Goal: Information Seeking & Learning: Compare options

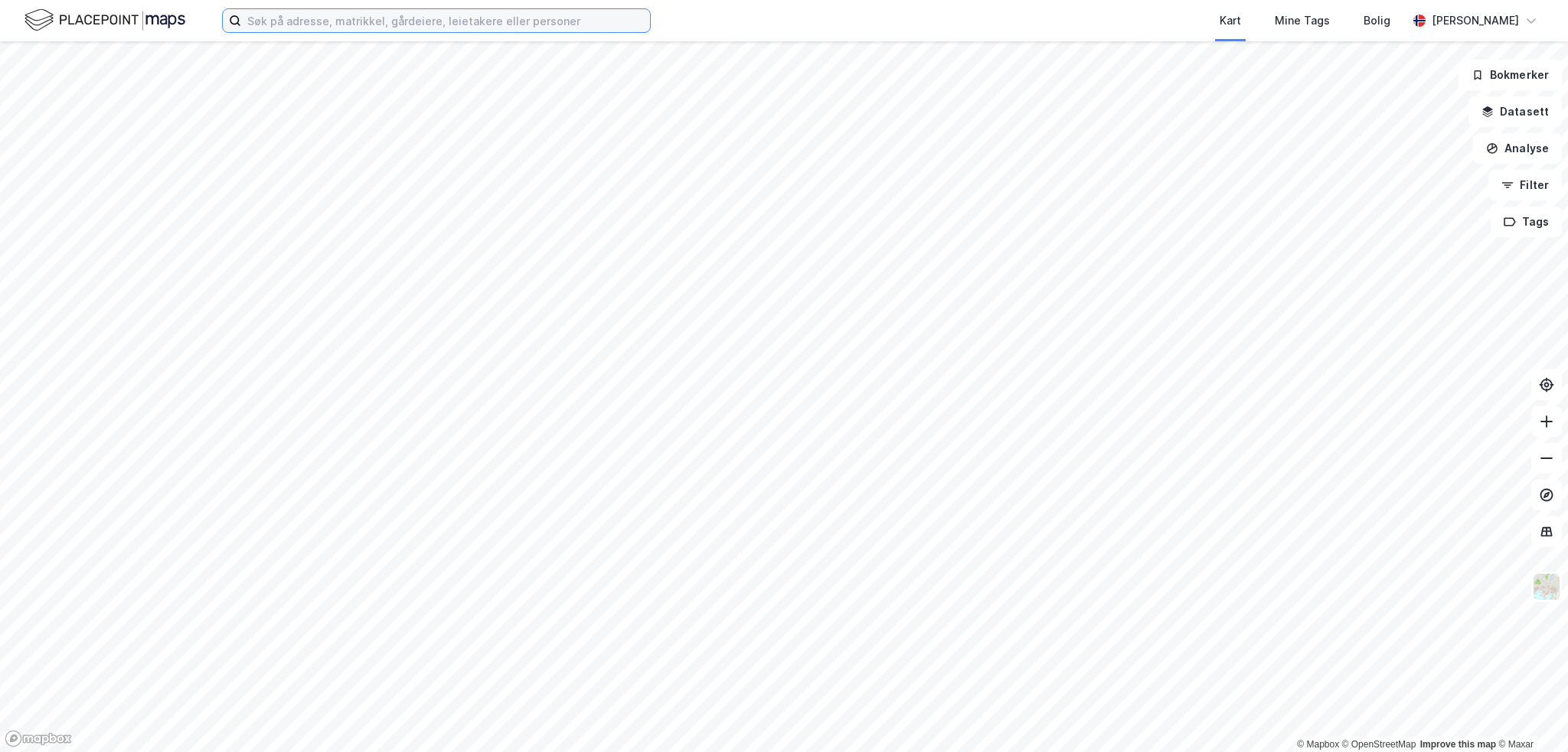
click at [309, 13] on input at bounding box center [445, 21] width 409 height 23
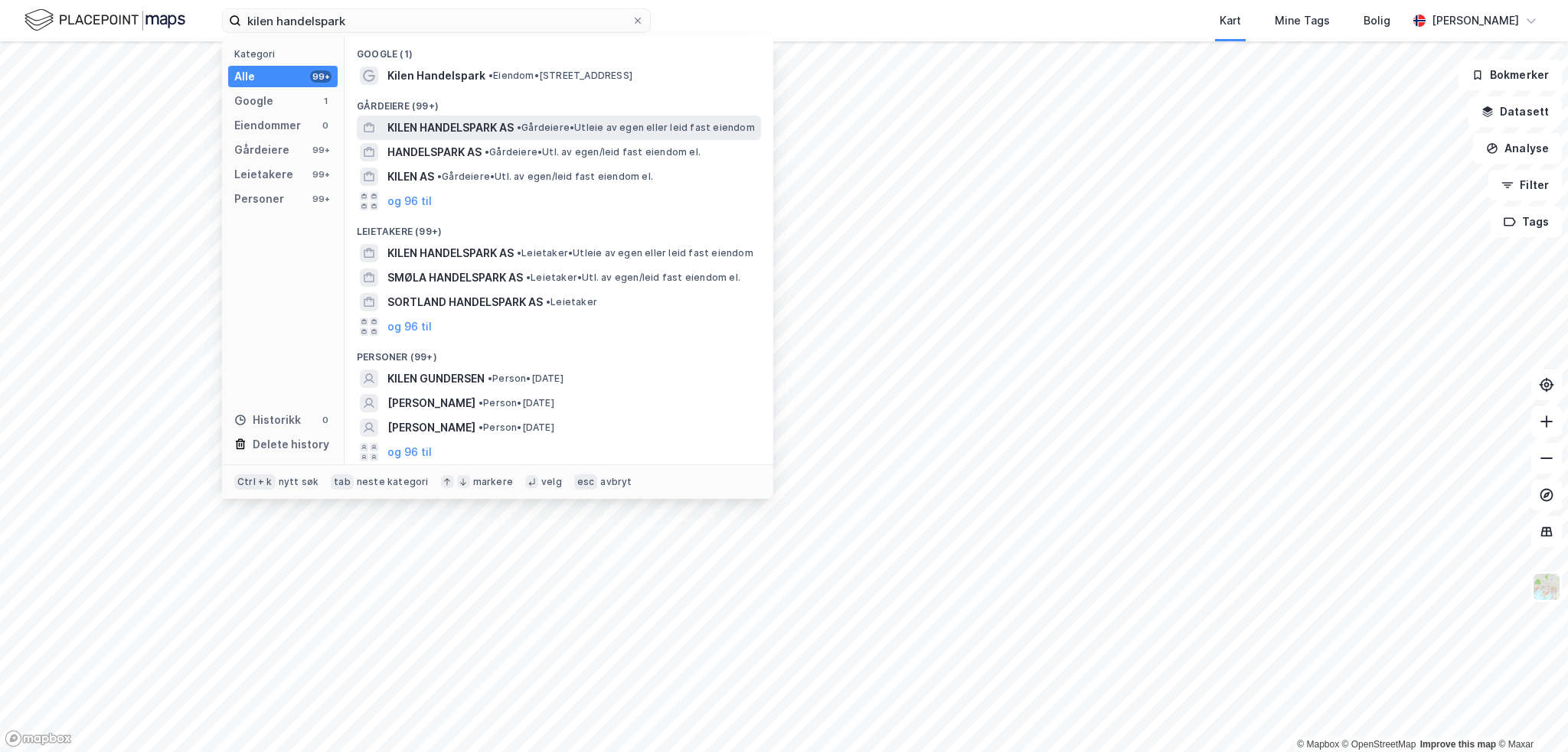
click at [491, 134] on span "KILEN HANDELSPARK AS" at bounding box center [450, 127] width 126 height 18
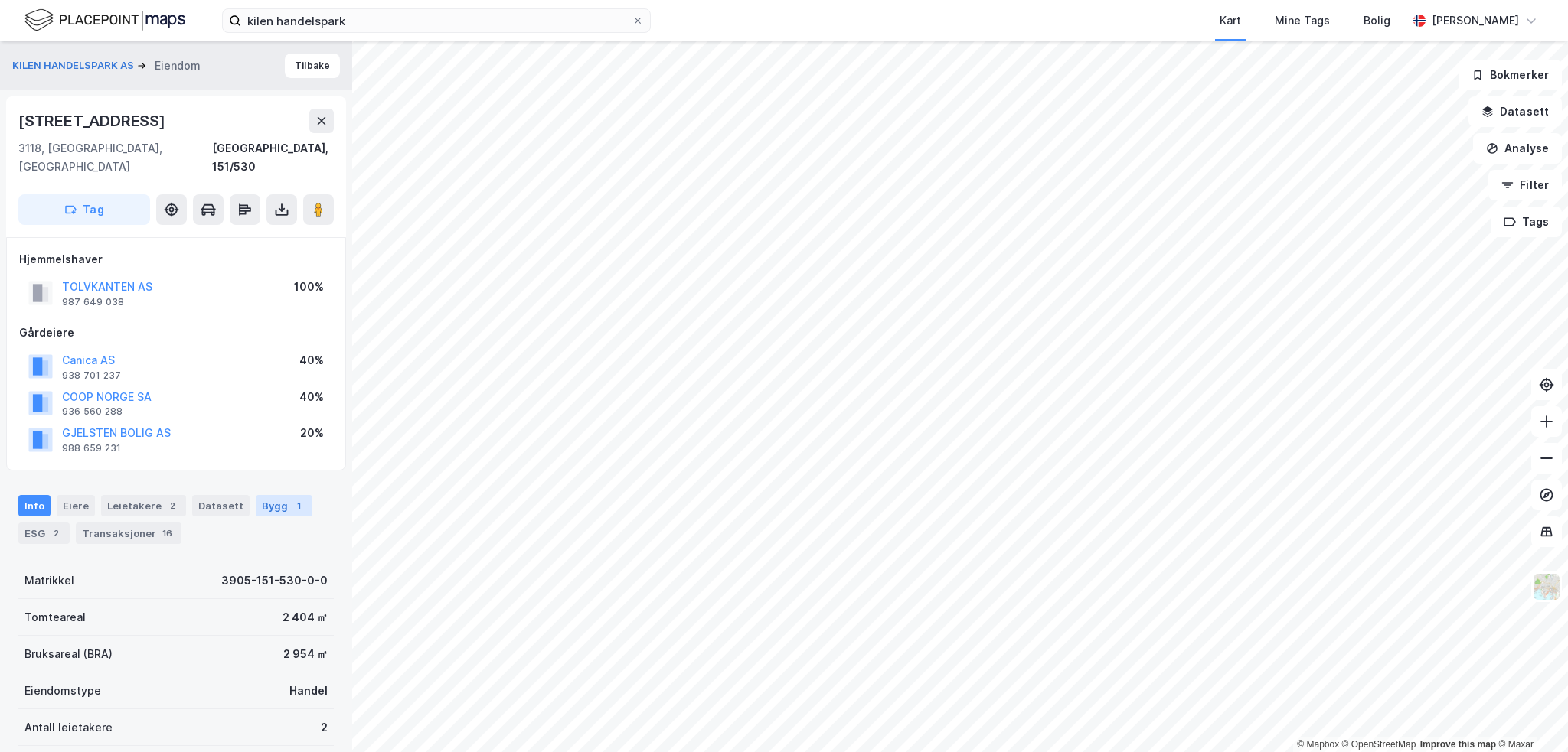
click at [291, 498] on div "1" at bounding box center [298, 506] width 15 height 15
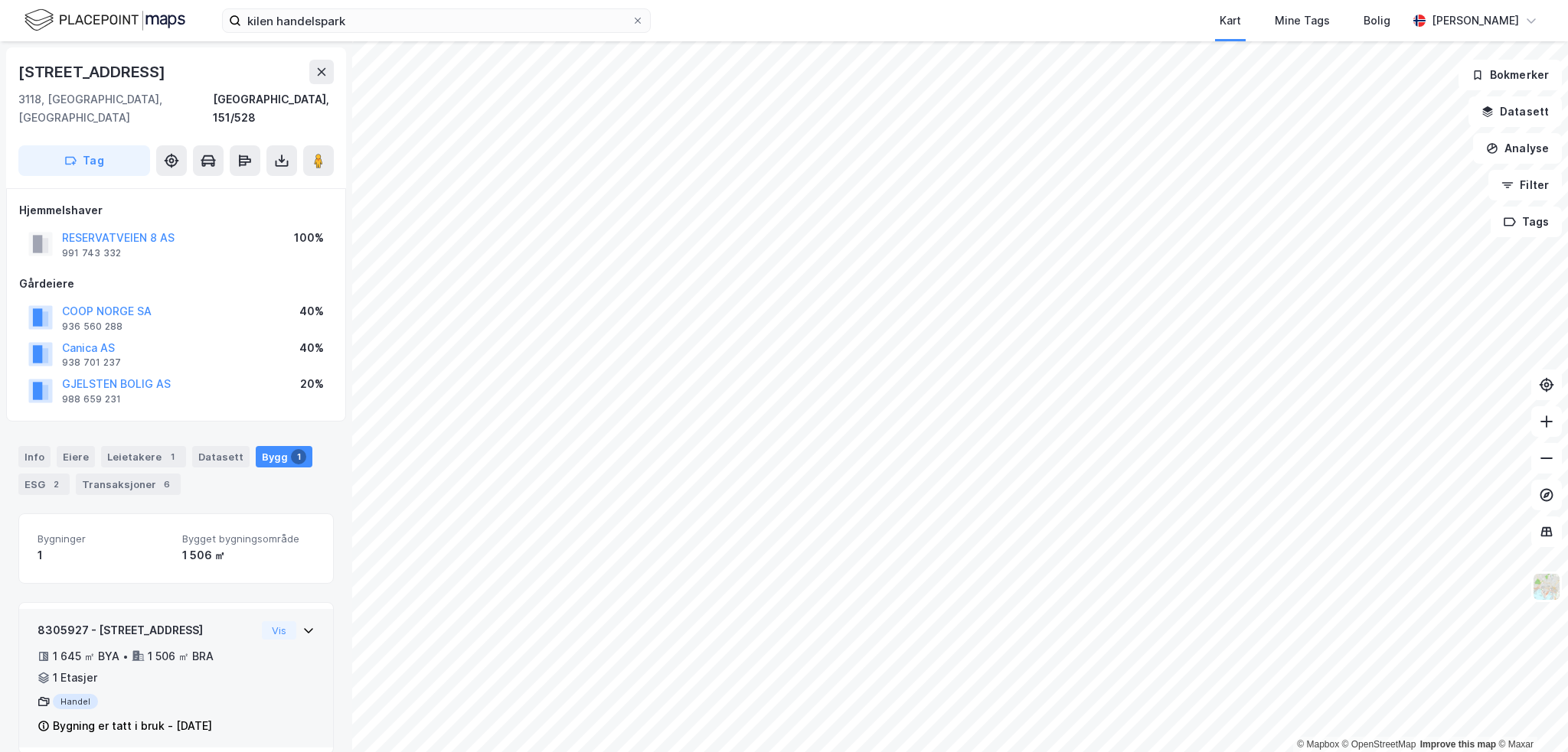
scroll to position [1, 0]
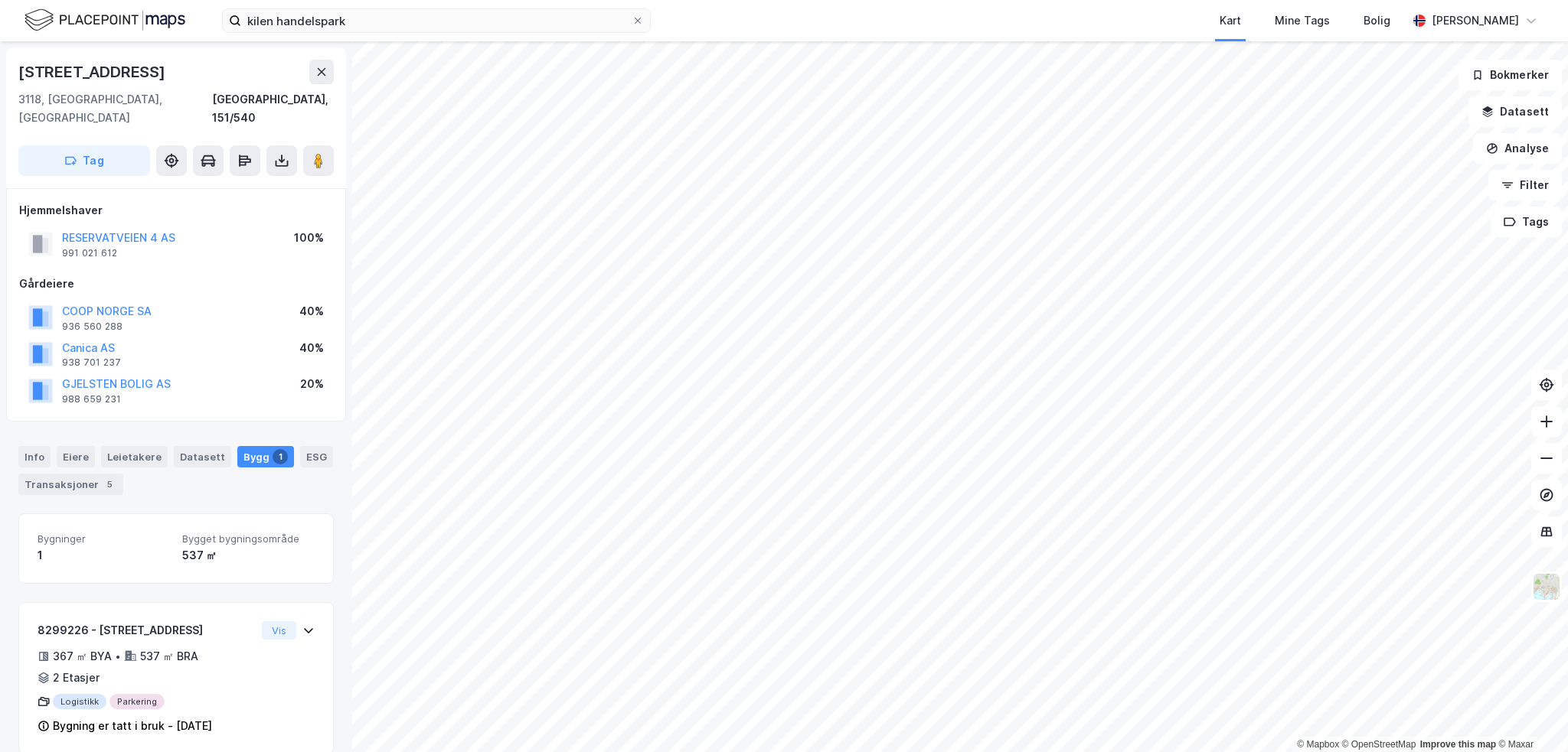
scroll to position [1, 0]
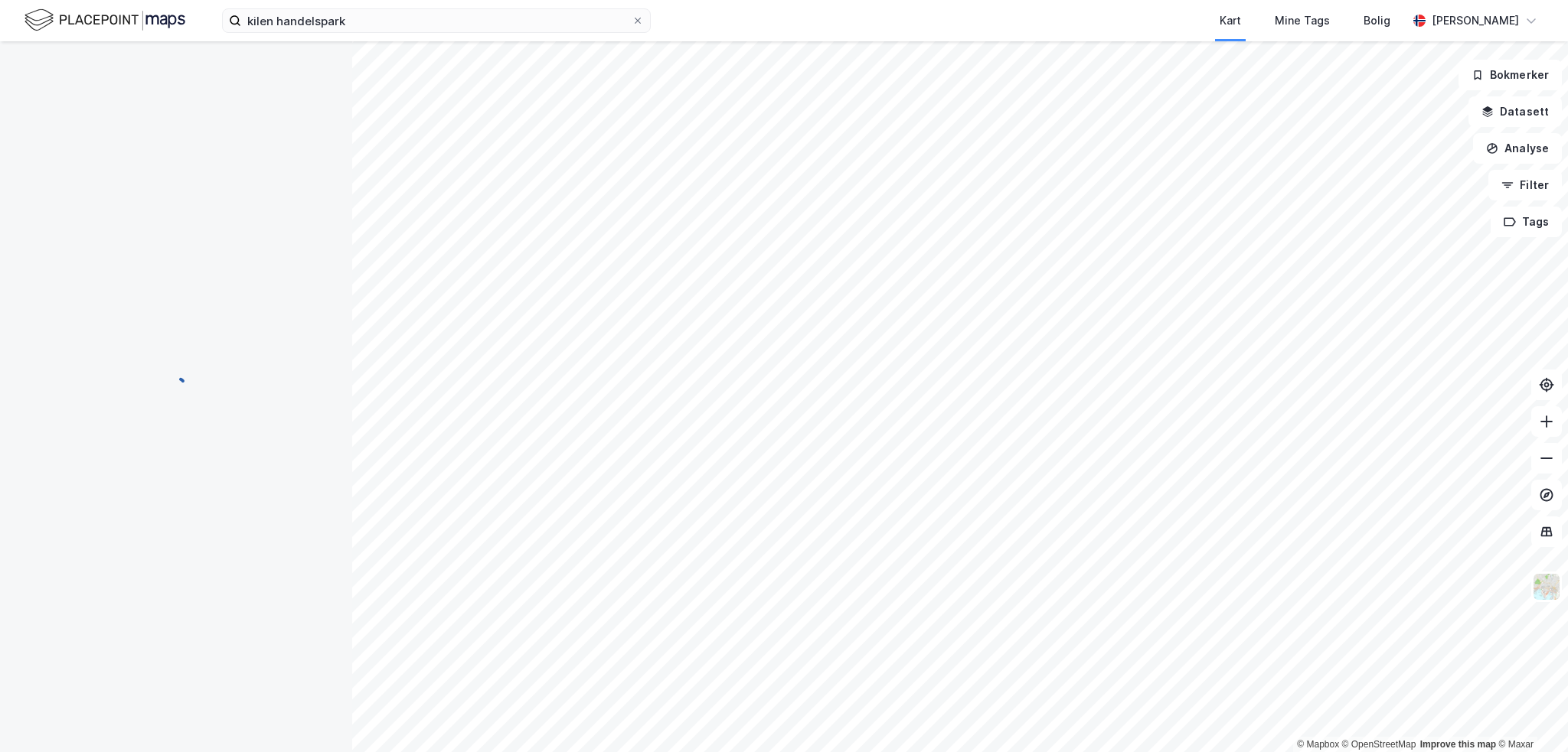
scroll to position [1, 0]
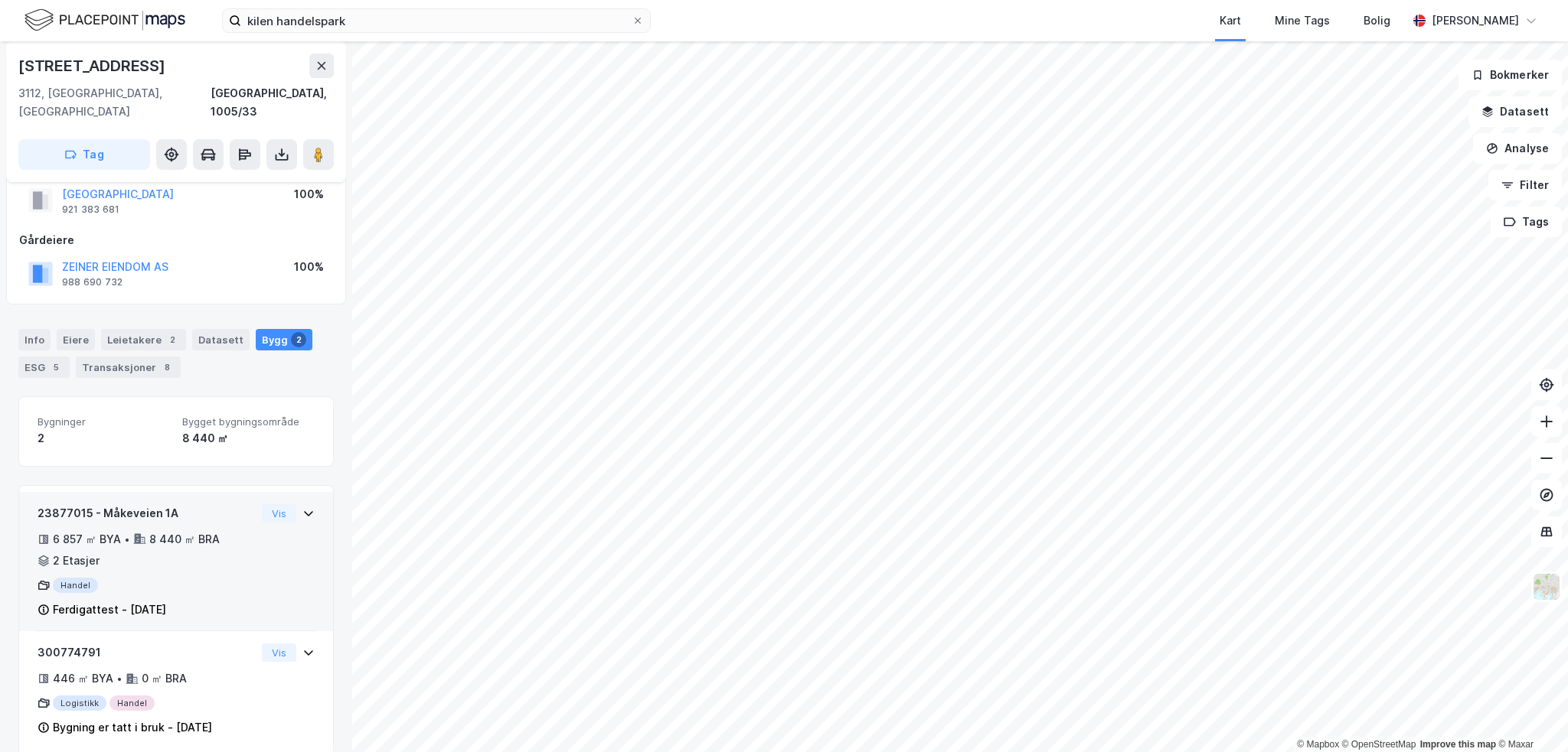
scroll to position [119, 0]
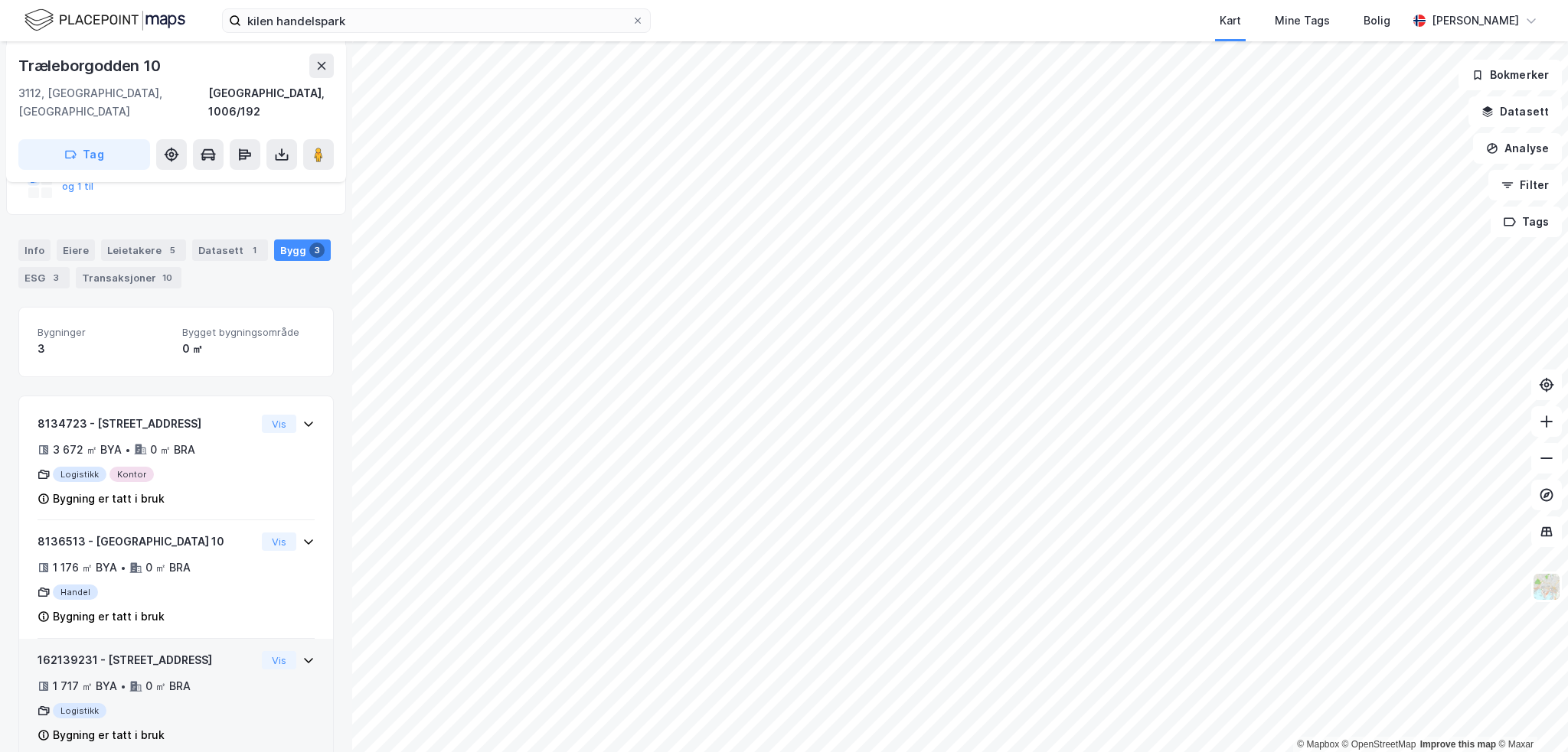
scroll to position [247, 0]
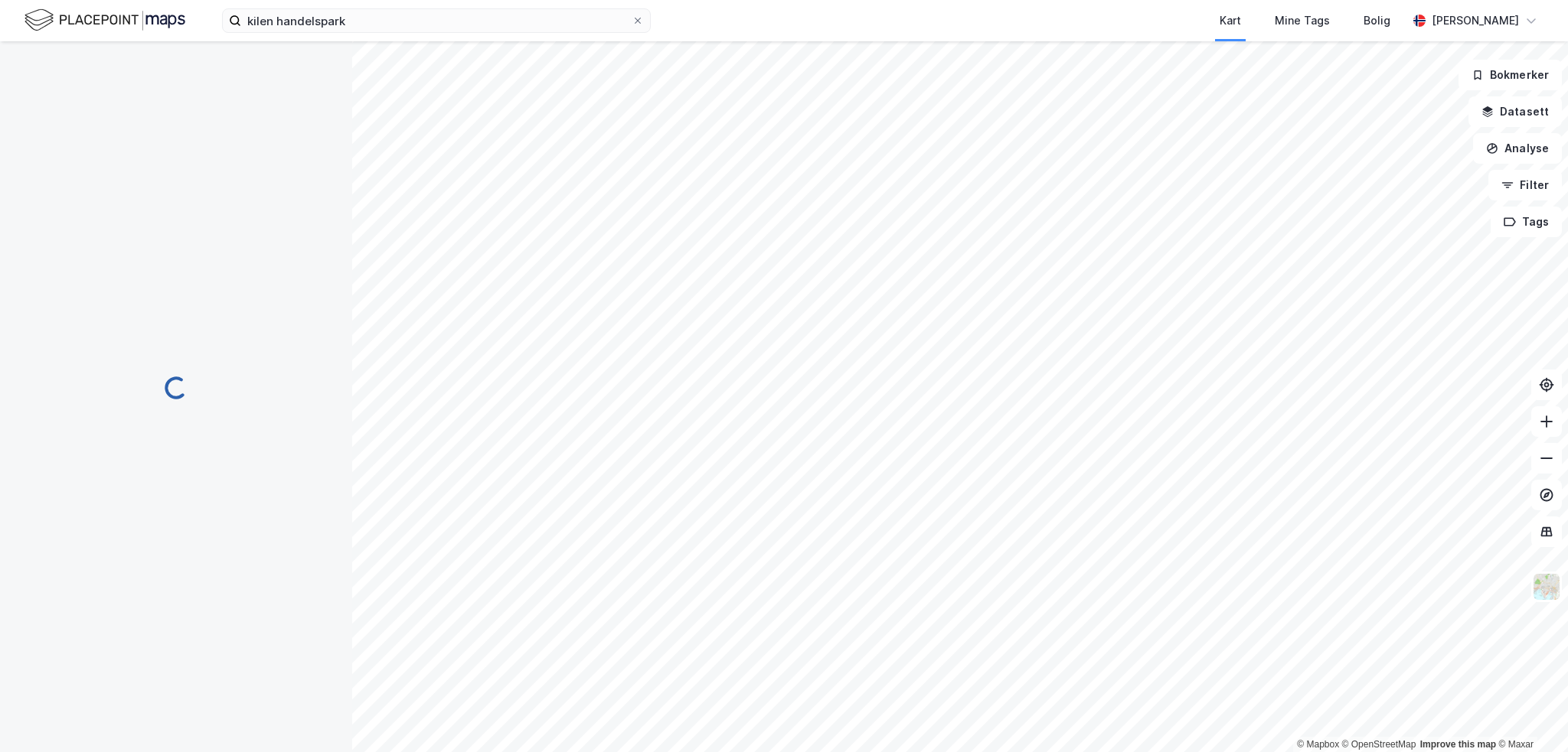
scroll to position [1, 0]
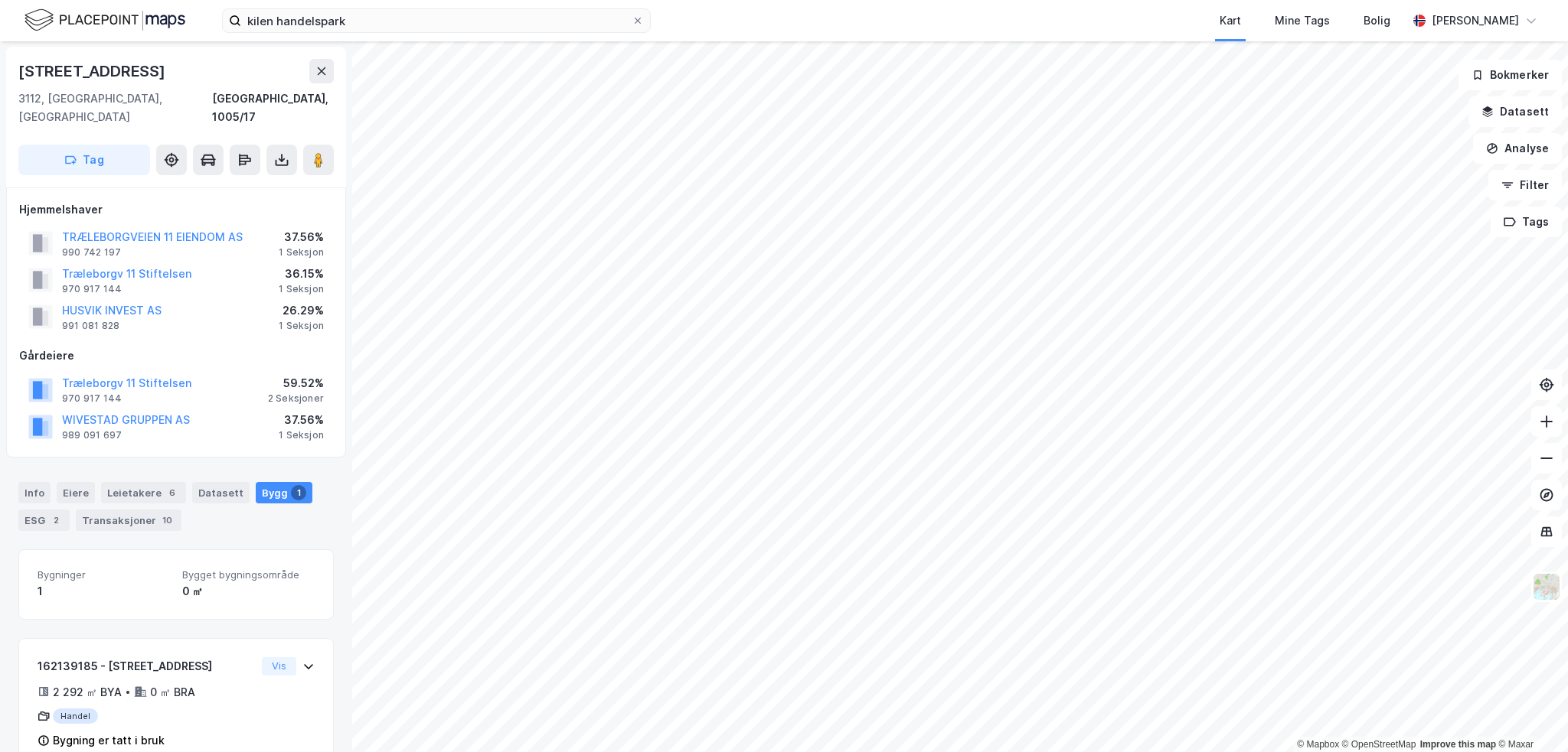
scroll to position [16, 0]
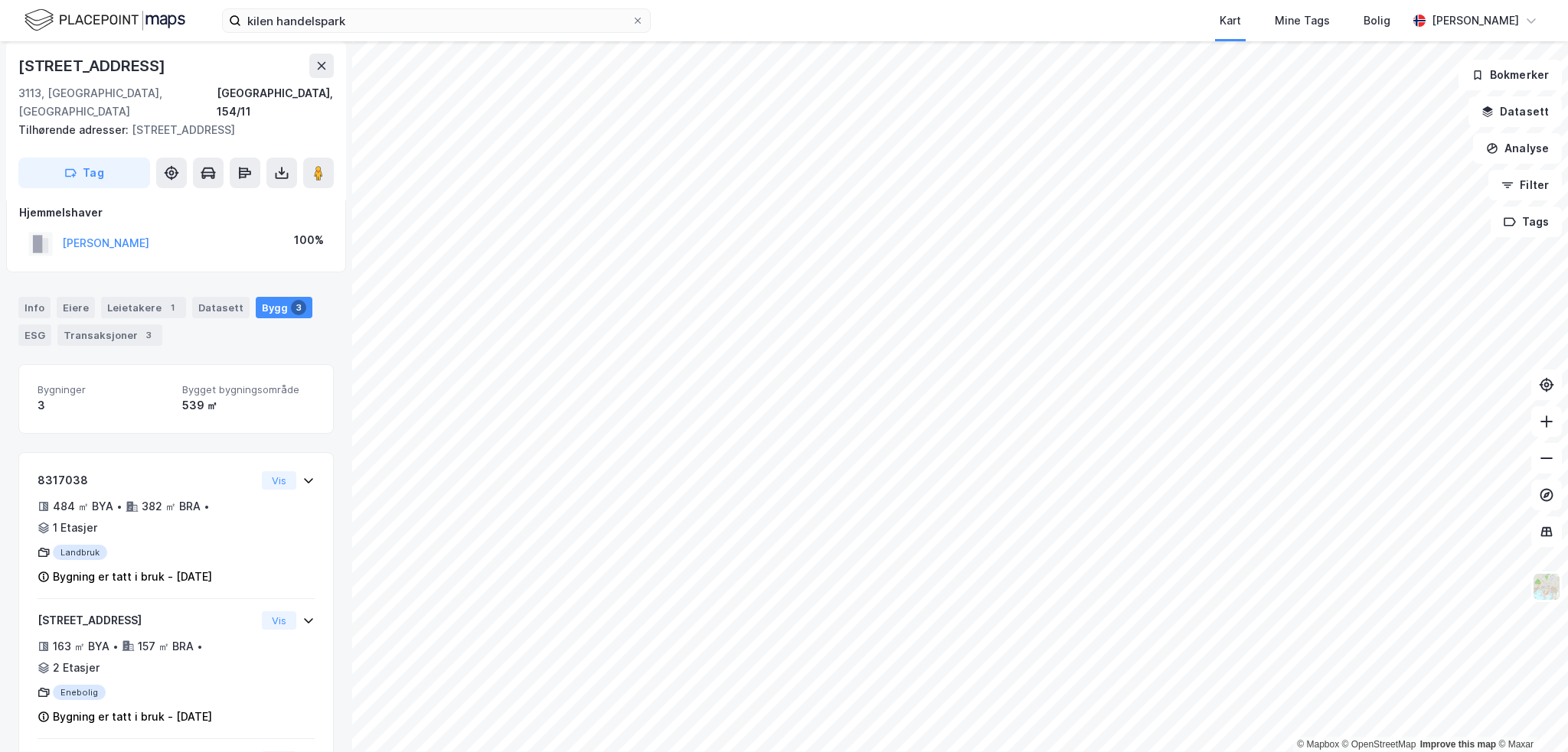
scroll to position [16, 0]
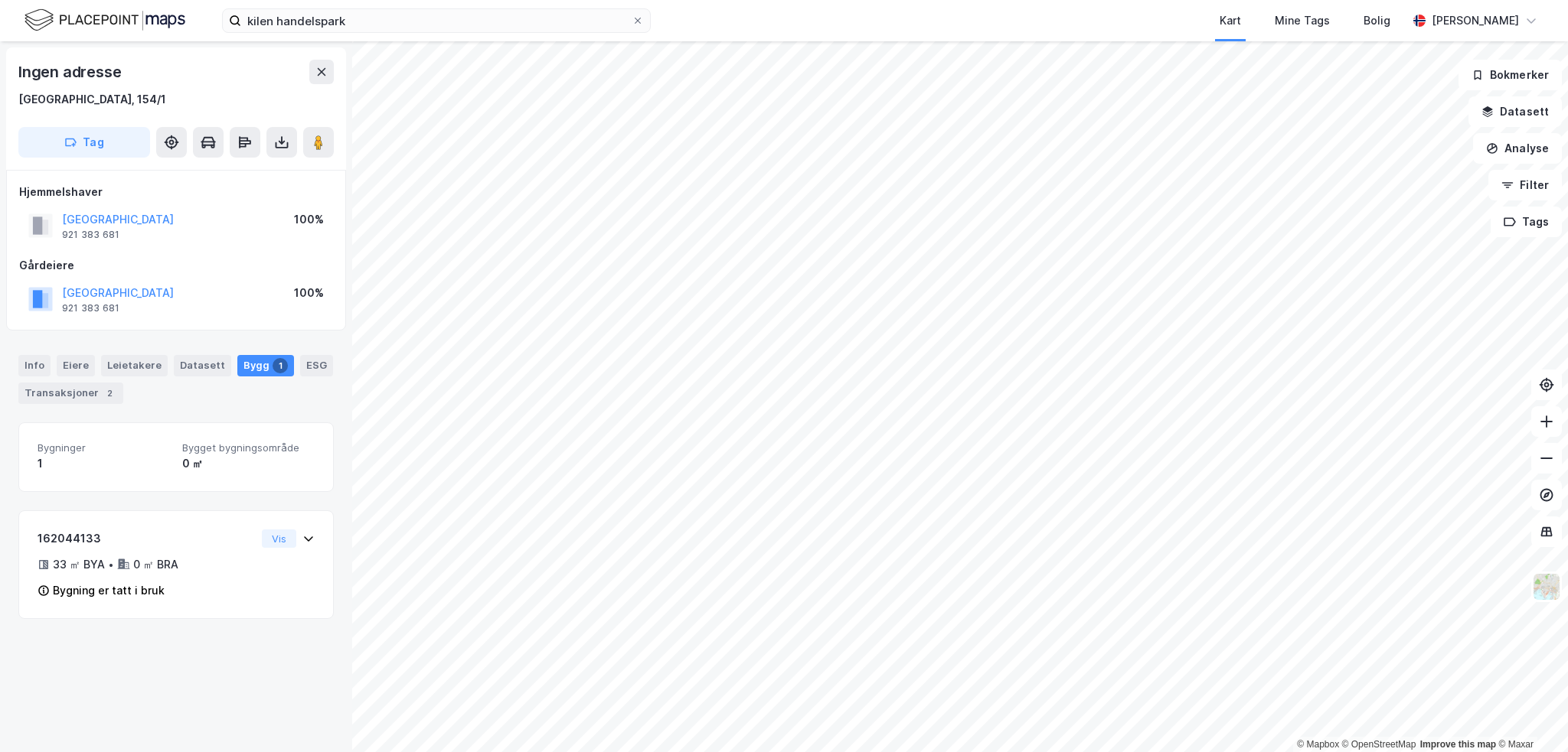
scroll to position [16, 0]
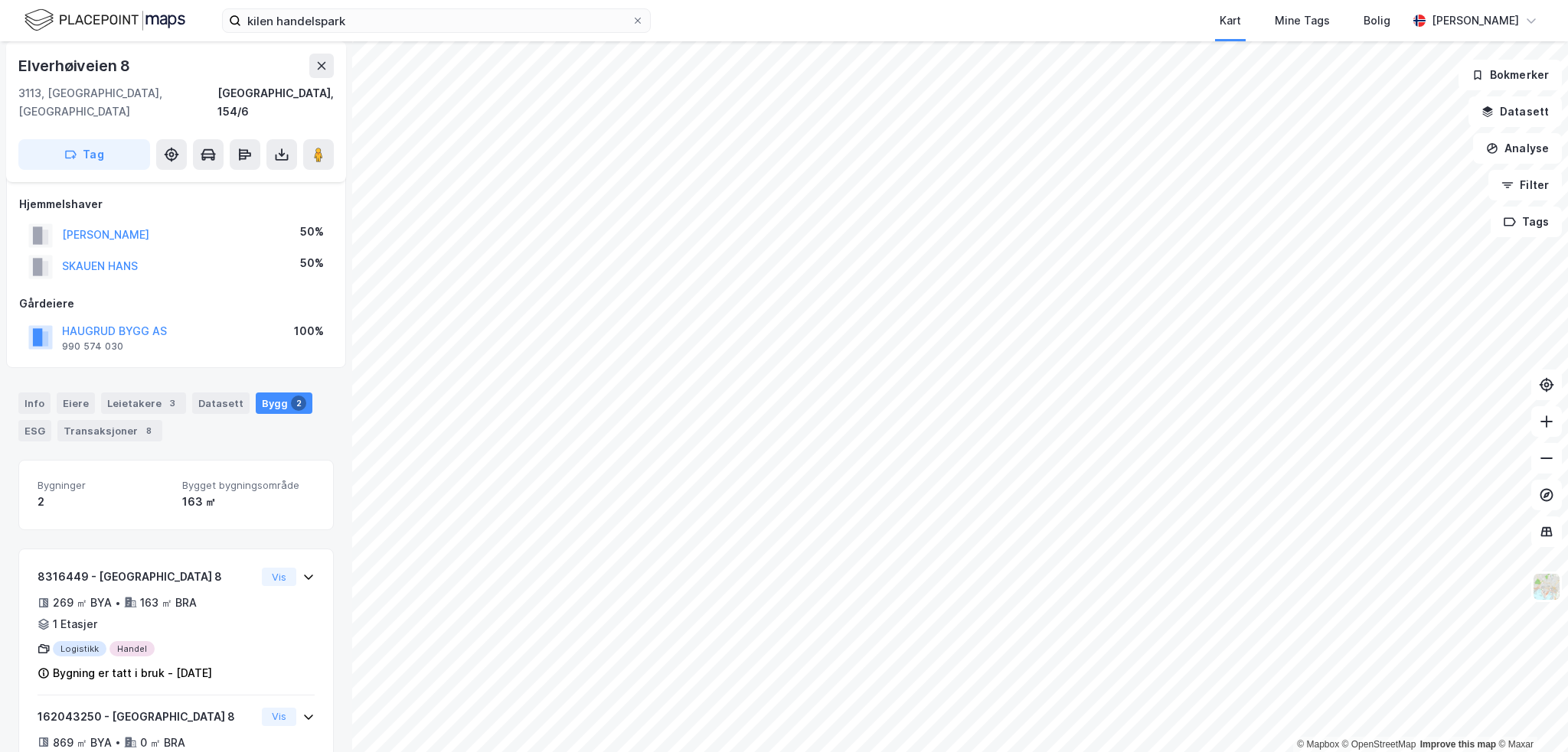
scroll to position [92, 0]
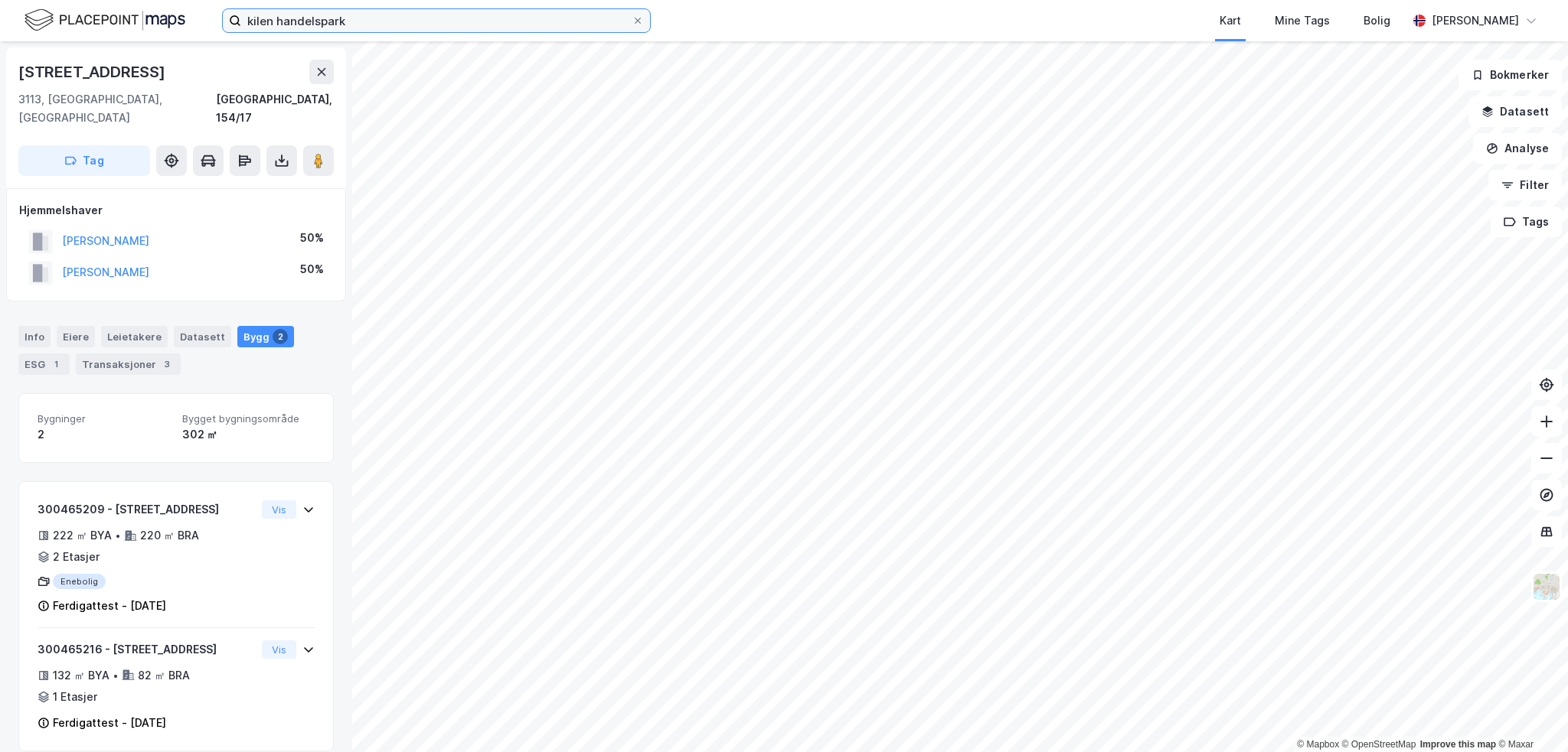
click at [435, 11] on input "kilen handelspark" at bounding box center [436, 21] width 390 height 23
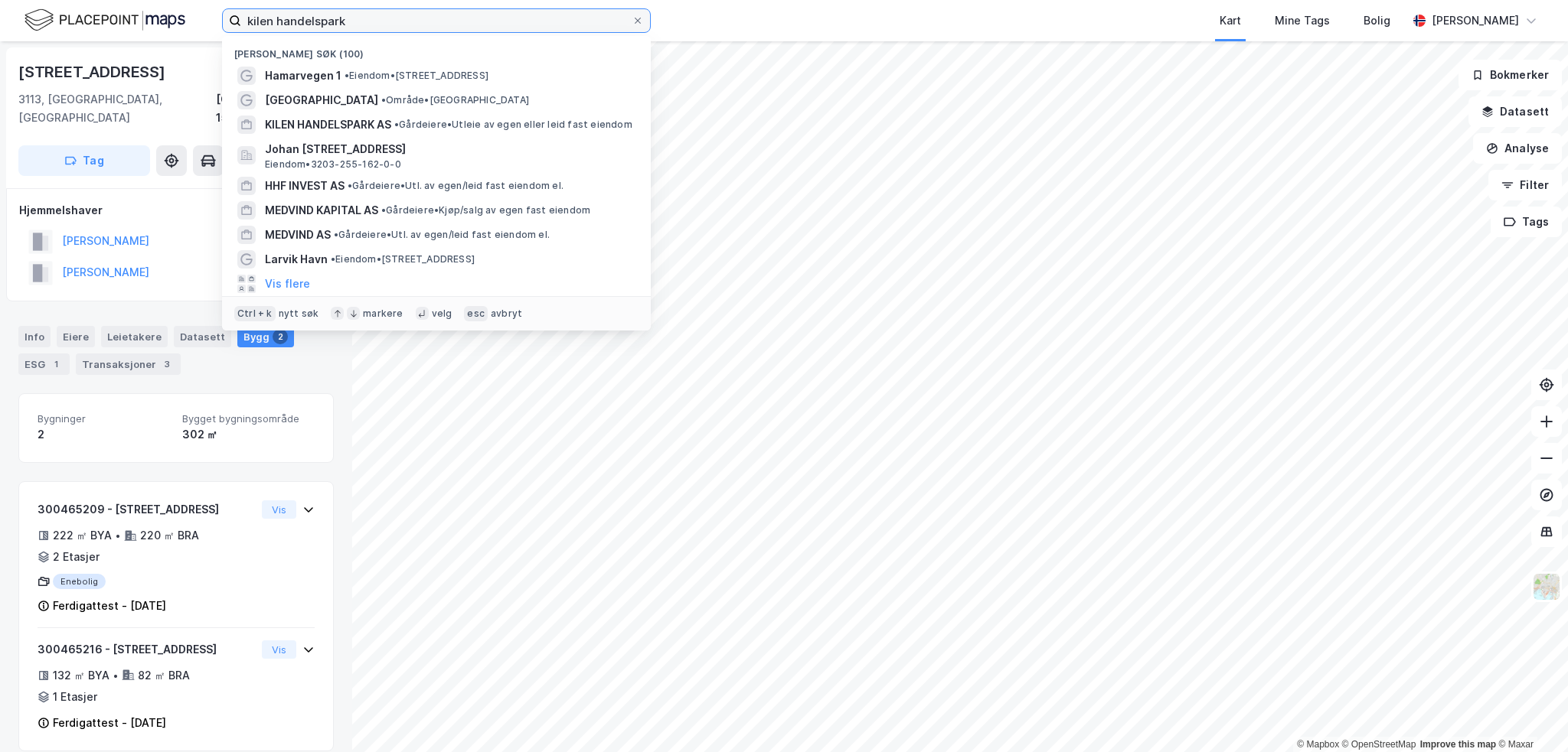
click at [432, 22] on input "kilen handelspark" at bounding box center [436, 21] width 390 height 23
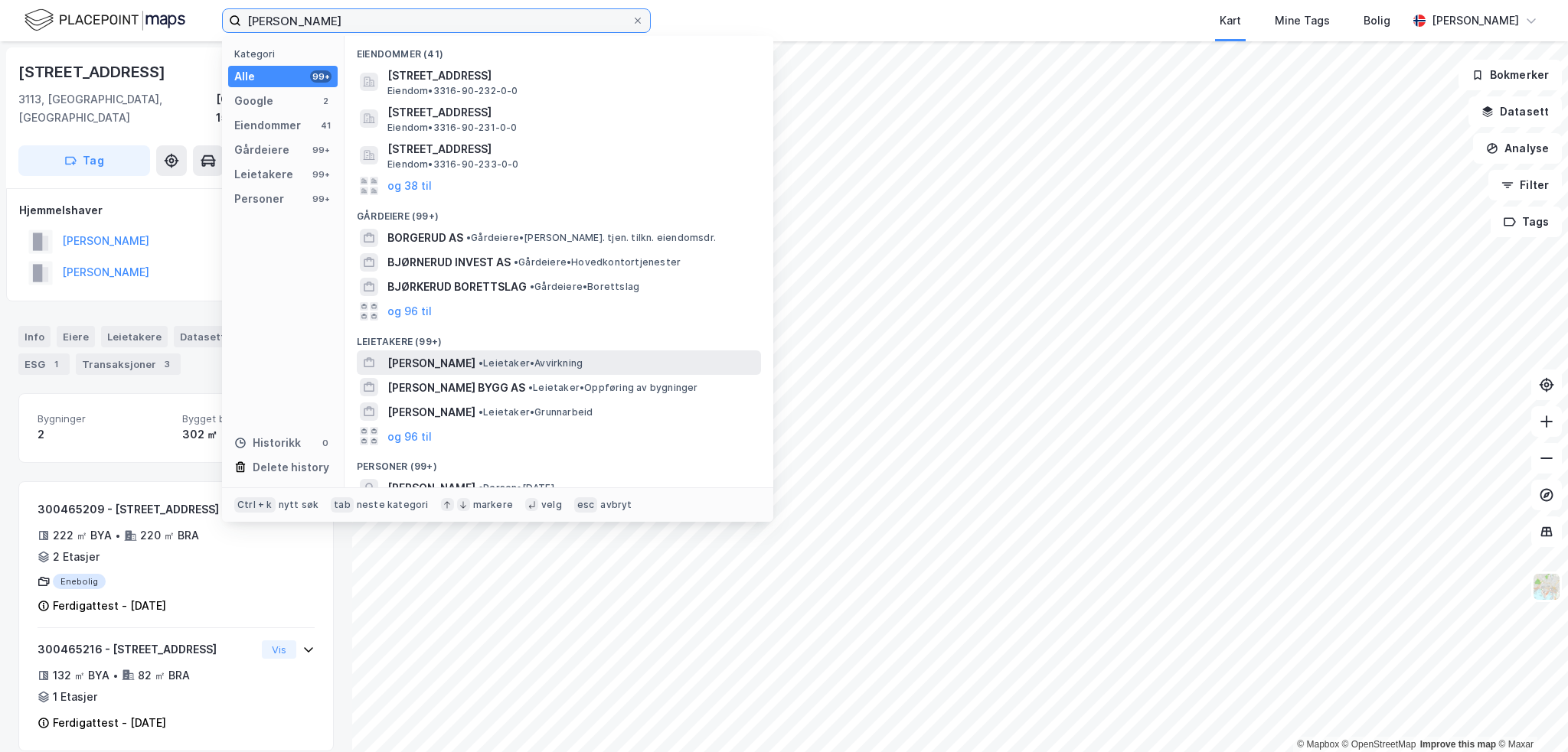
scroll to position [153, 0]
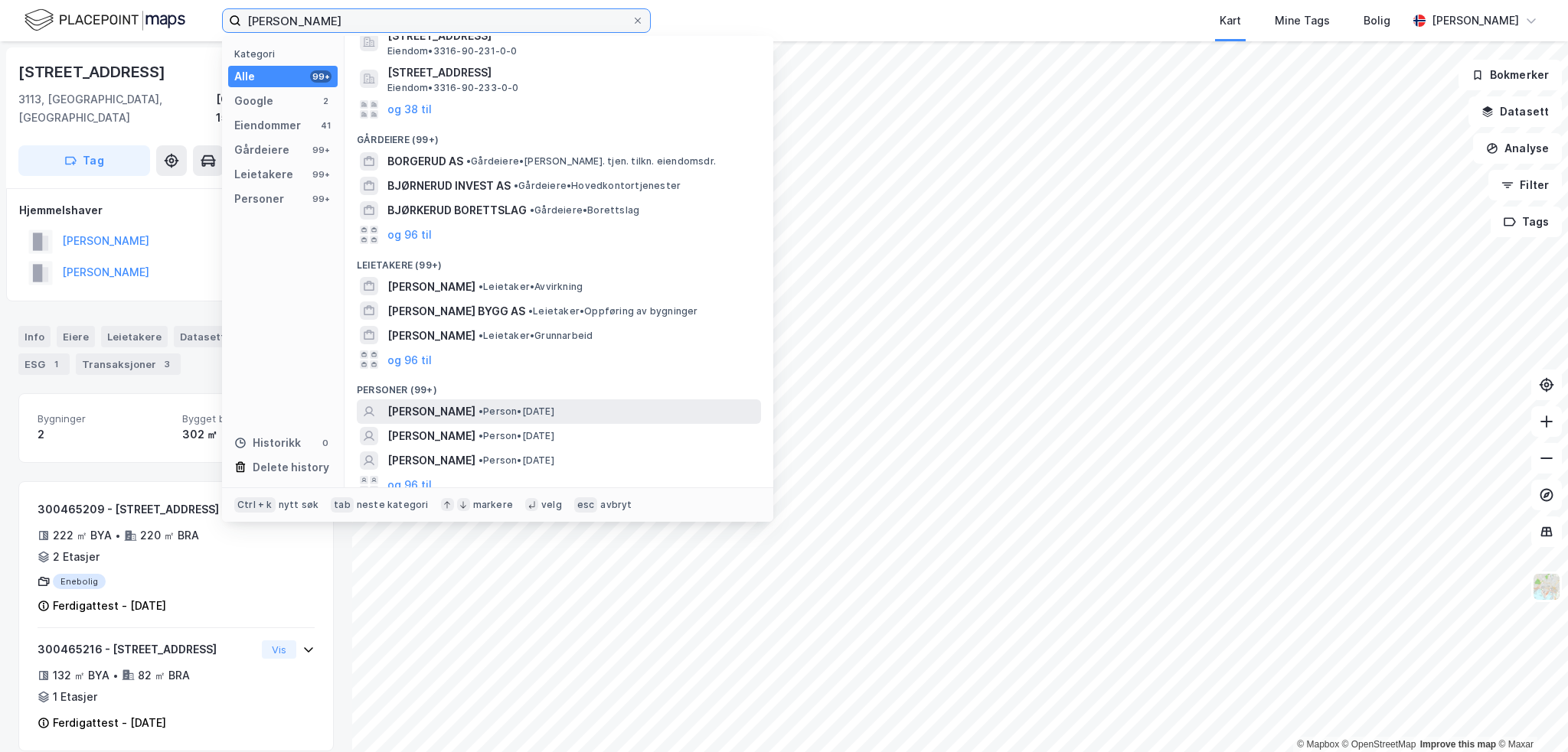
type input "[PERSON_NAME]"
click at [522, 412] on span "• Person • [DATE]" at bounding box center [516, 411] width 76 height 12
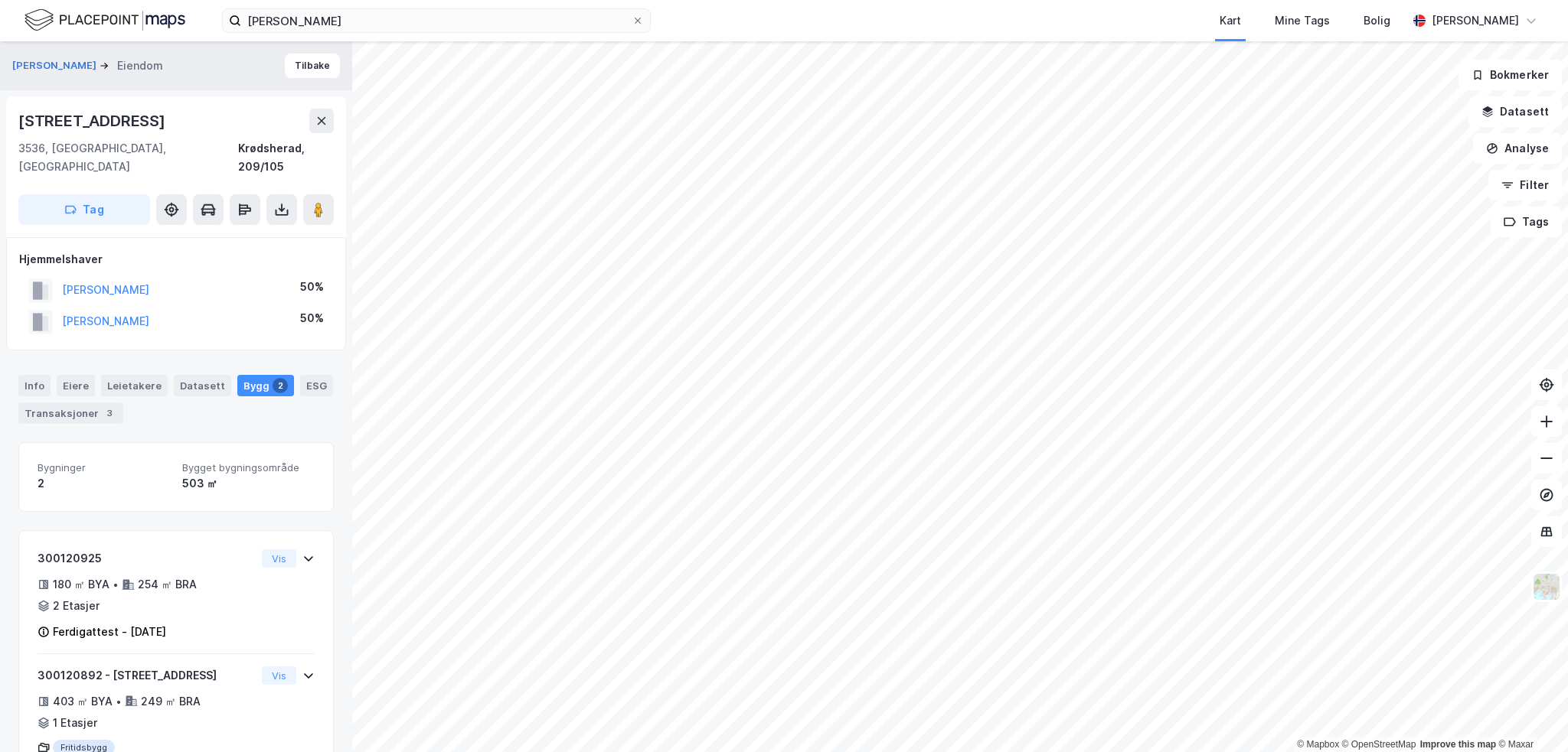
scroll to position [46, 0]
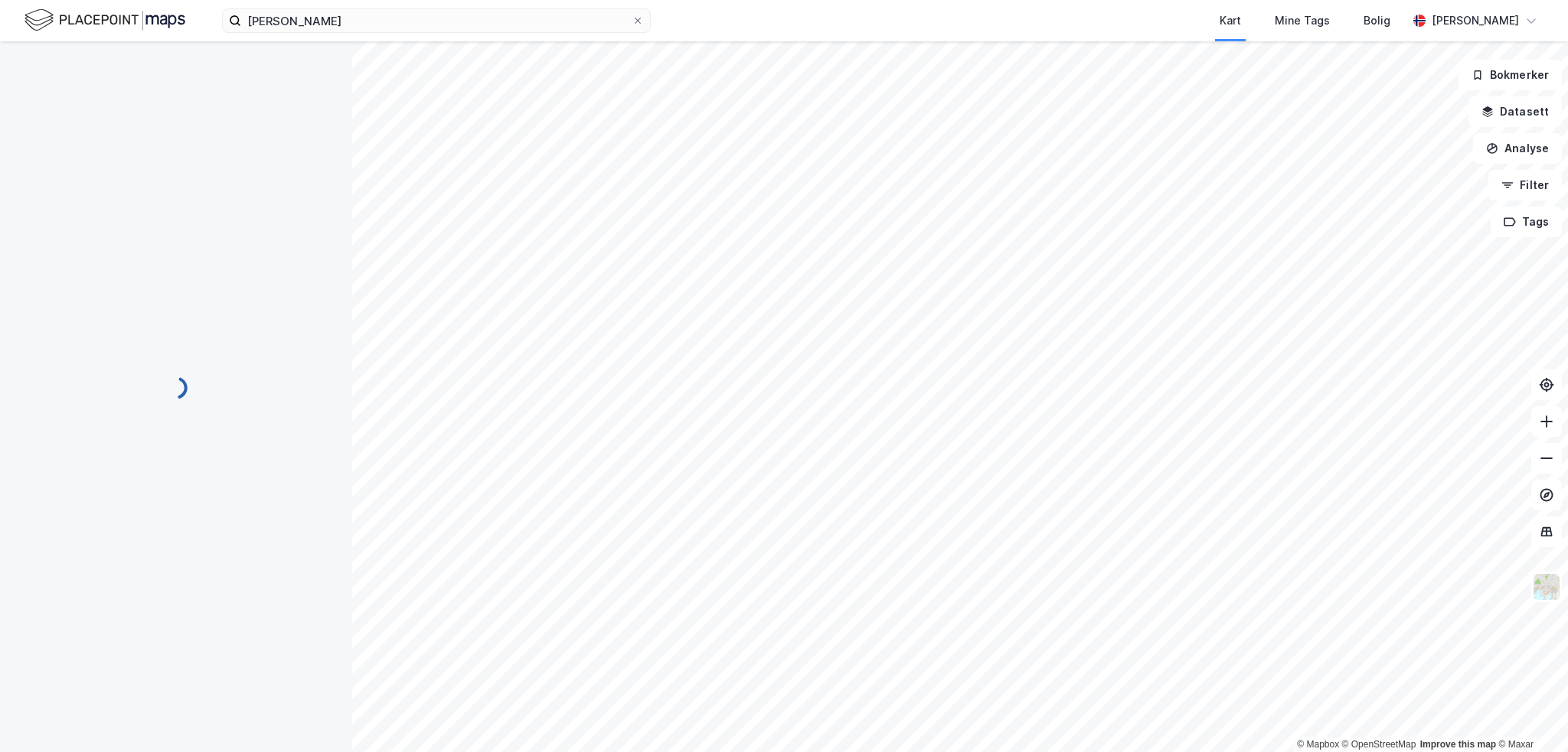
scroll to position [46, 0]
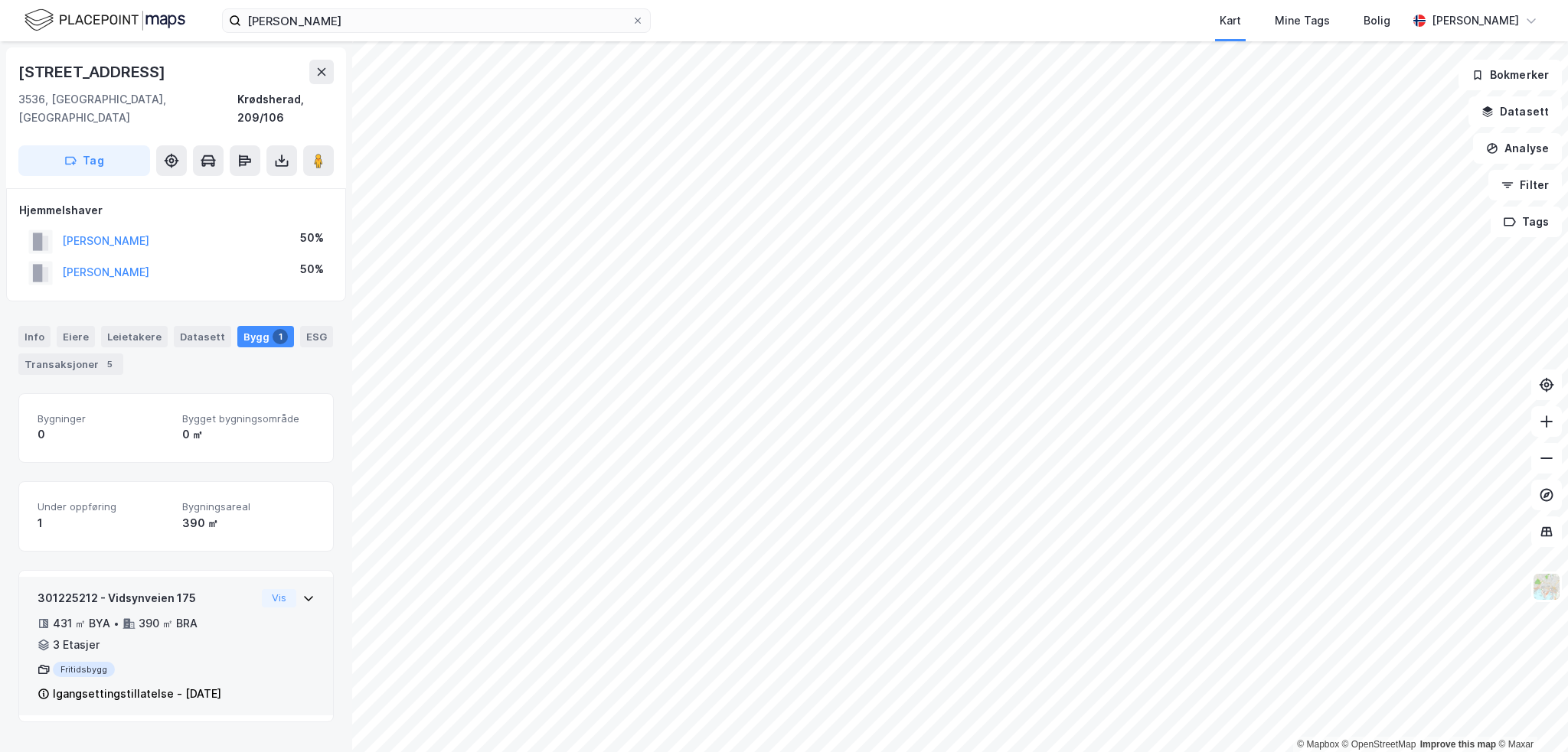
click at [244, 630] on div "431 ㎡ BYA • 390 ㎡ BRA • 3 Etasjer" at bounding box center [146, 634] width 218 height 39
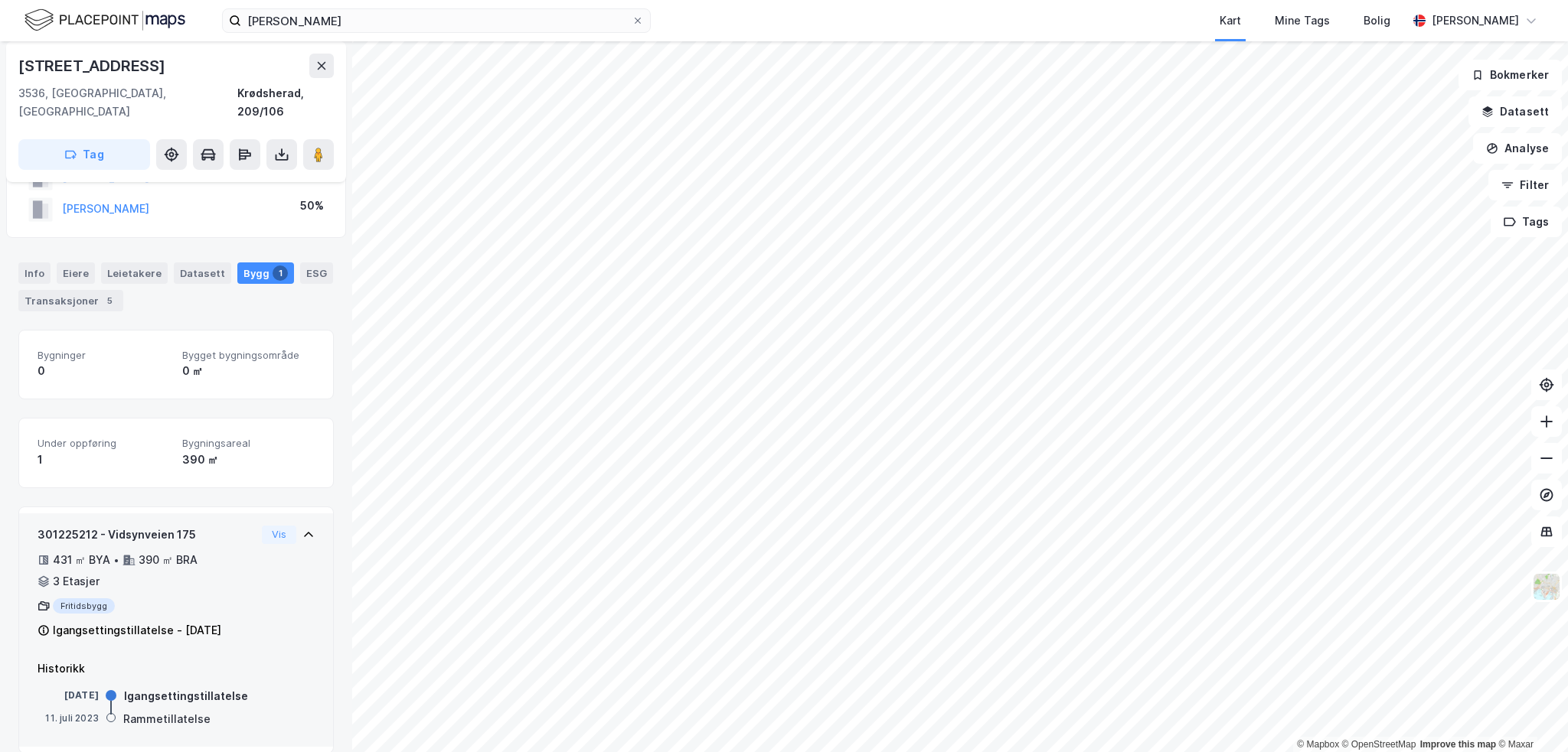
click at [239, 551] on div "431 ㎡ BYA • 390 ㎡ BRA • 3 Etasjer" at bounding box center [146, 570] width 218 height 39
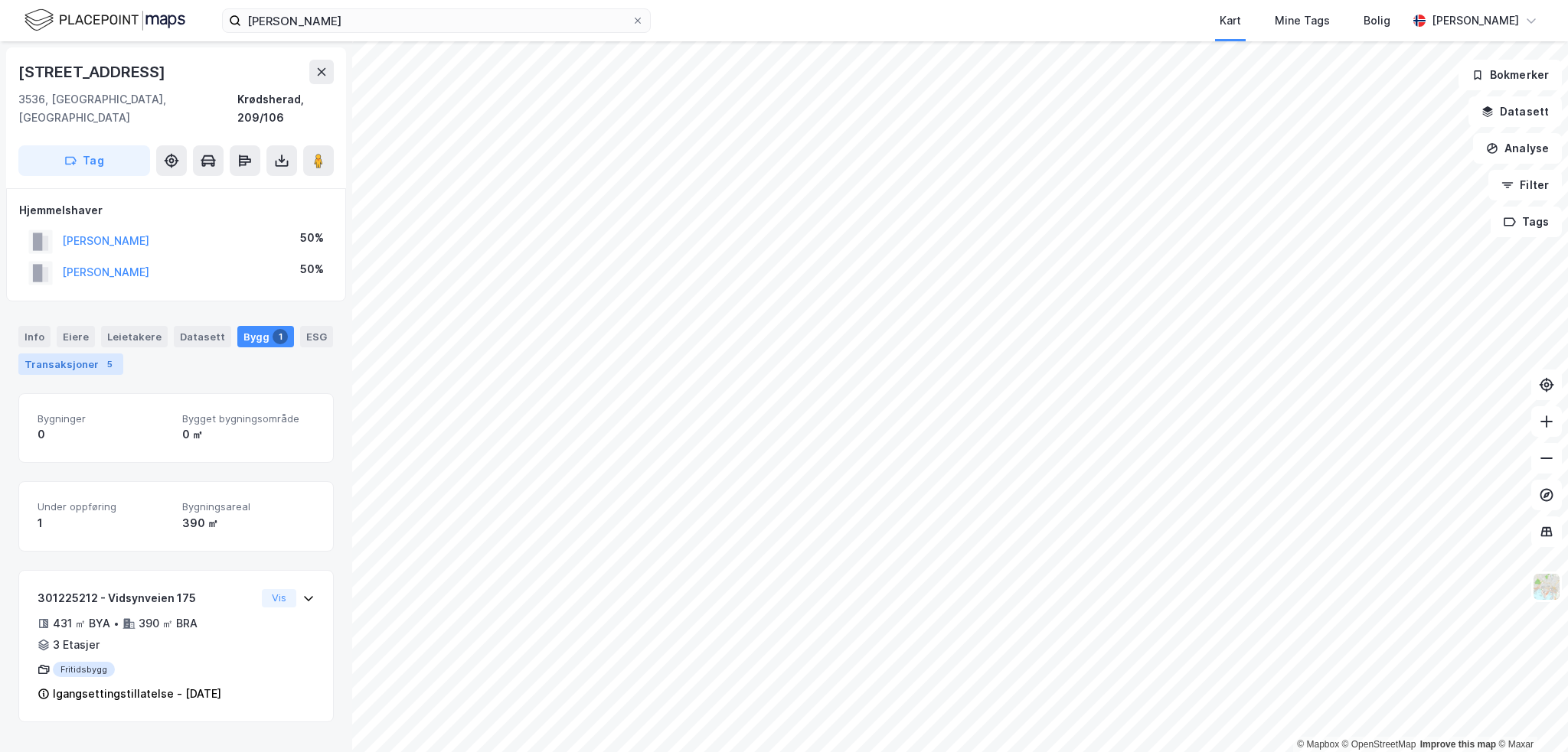
click at [46, 354] on div "Transaksjoner 5" at bounding box center [70, 364] width 105 height 21
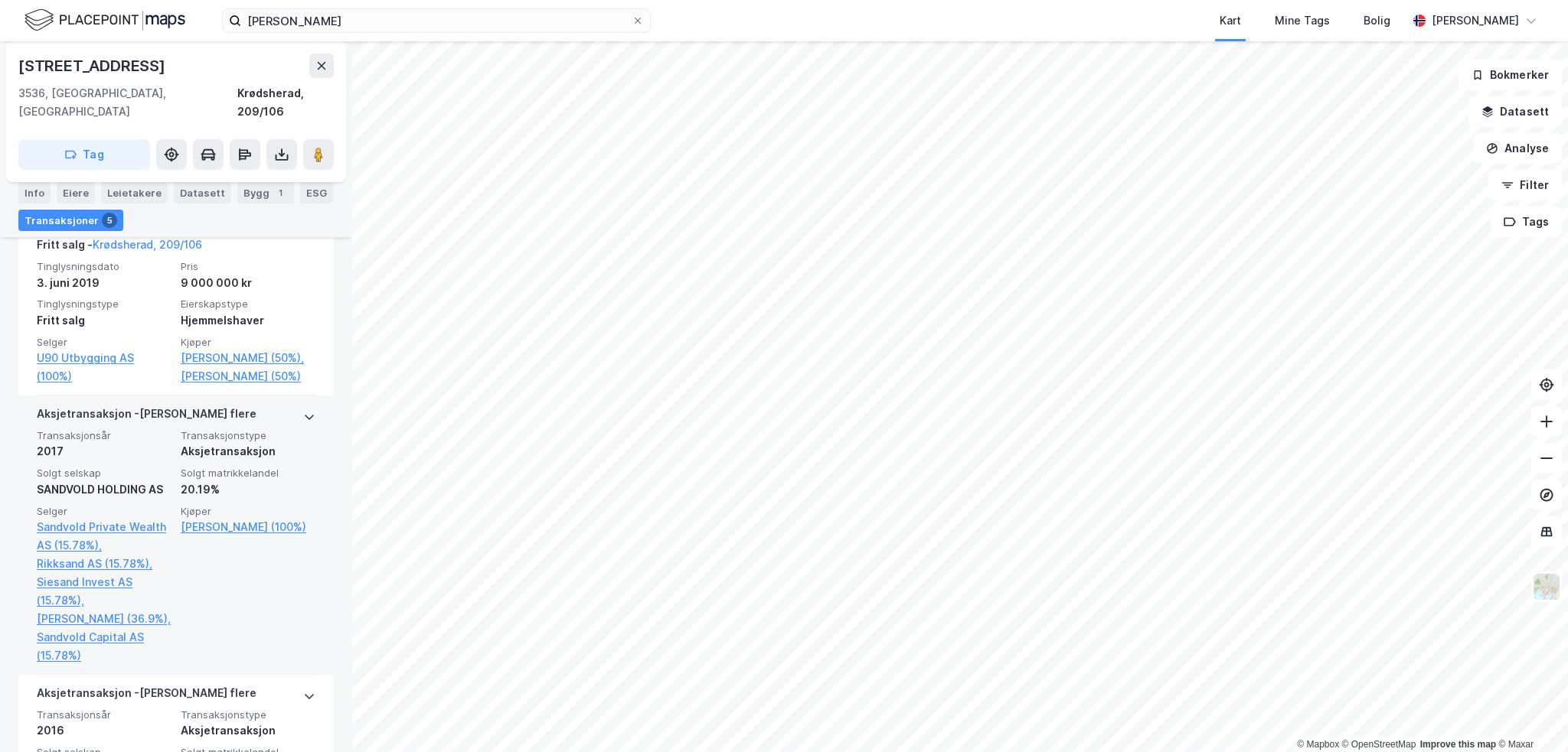
scroll to position [459, 0]
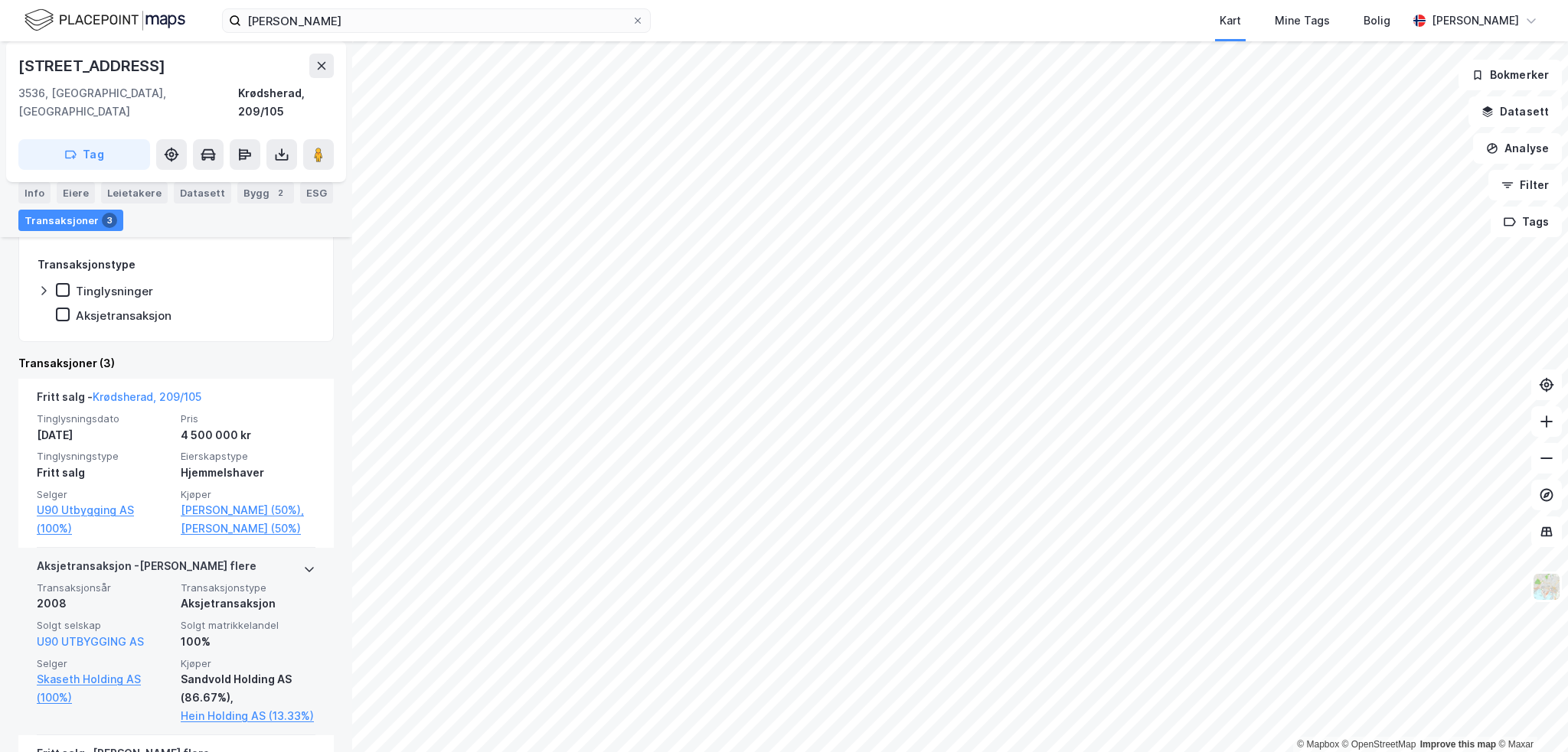
scroll to position [382, 0]
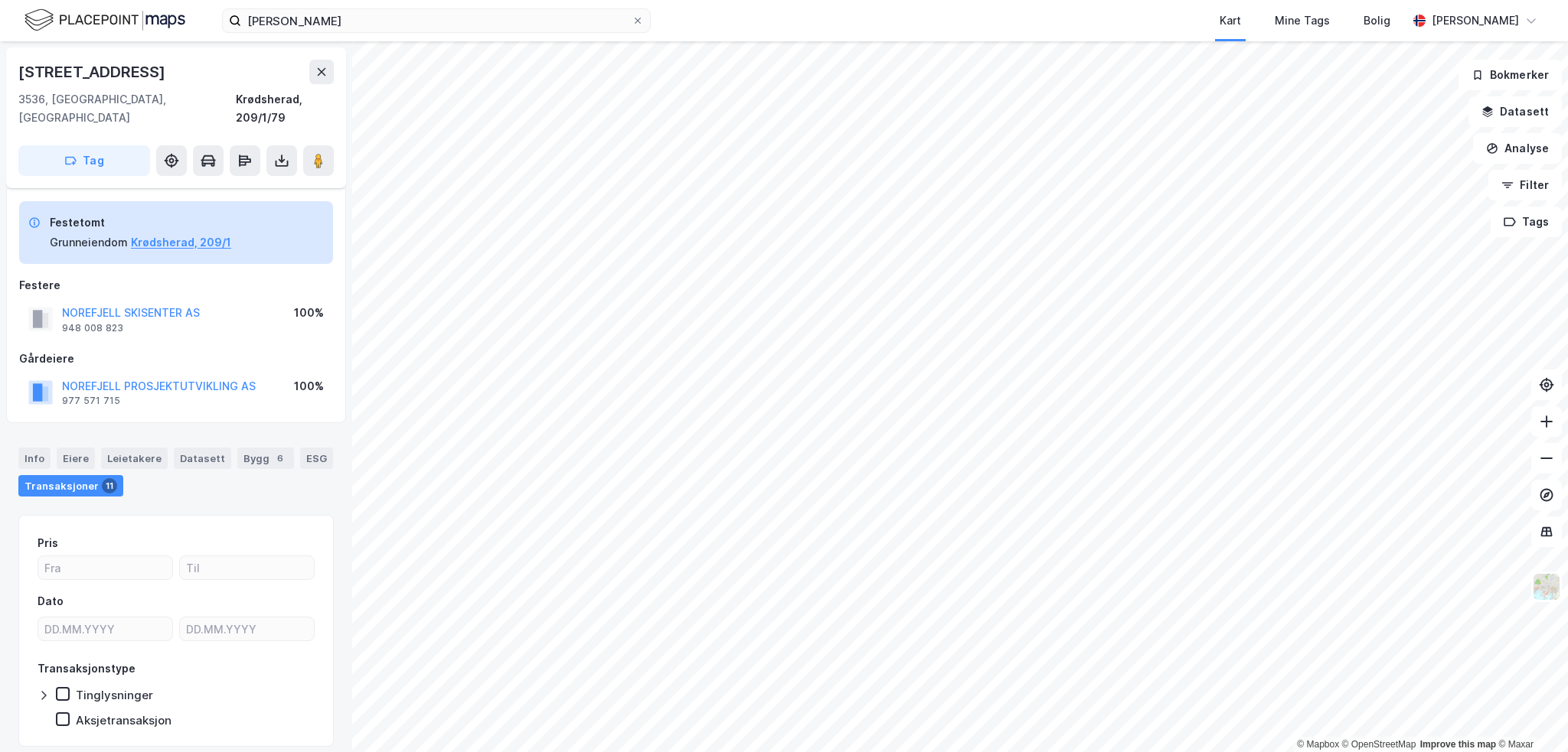
scroll to position [31, 0]
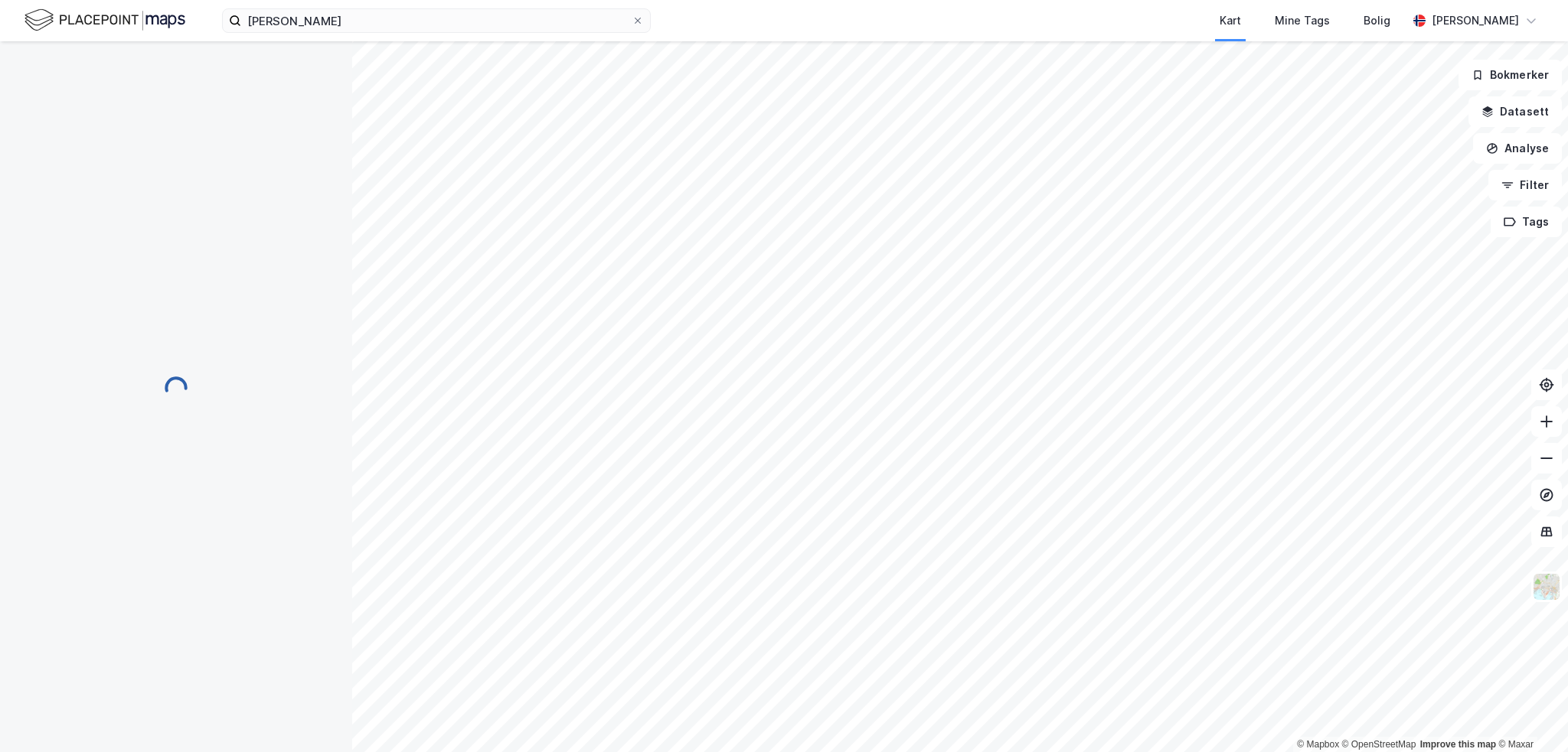
scroll to position [31, 0]
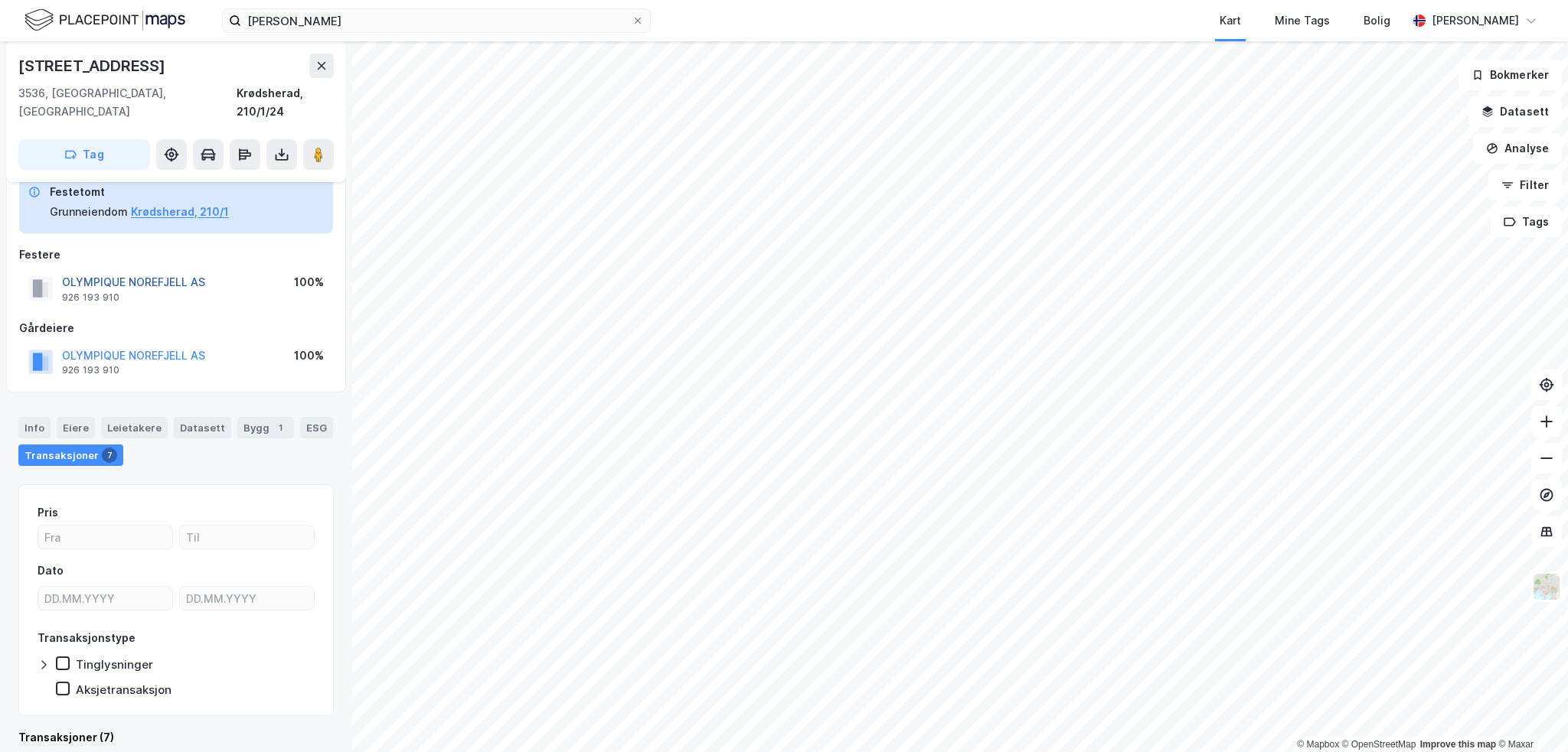
click at [0, 0] on button "OLYMPIQUE NOREFJELL AS" at bounding box center [0, 0] width 0 height 0
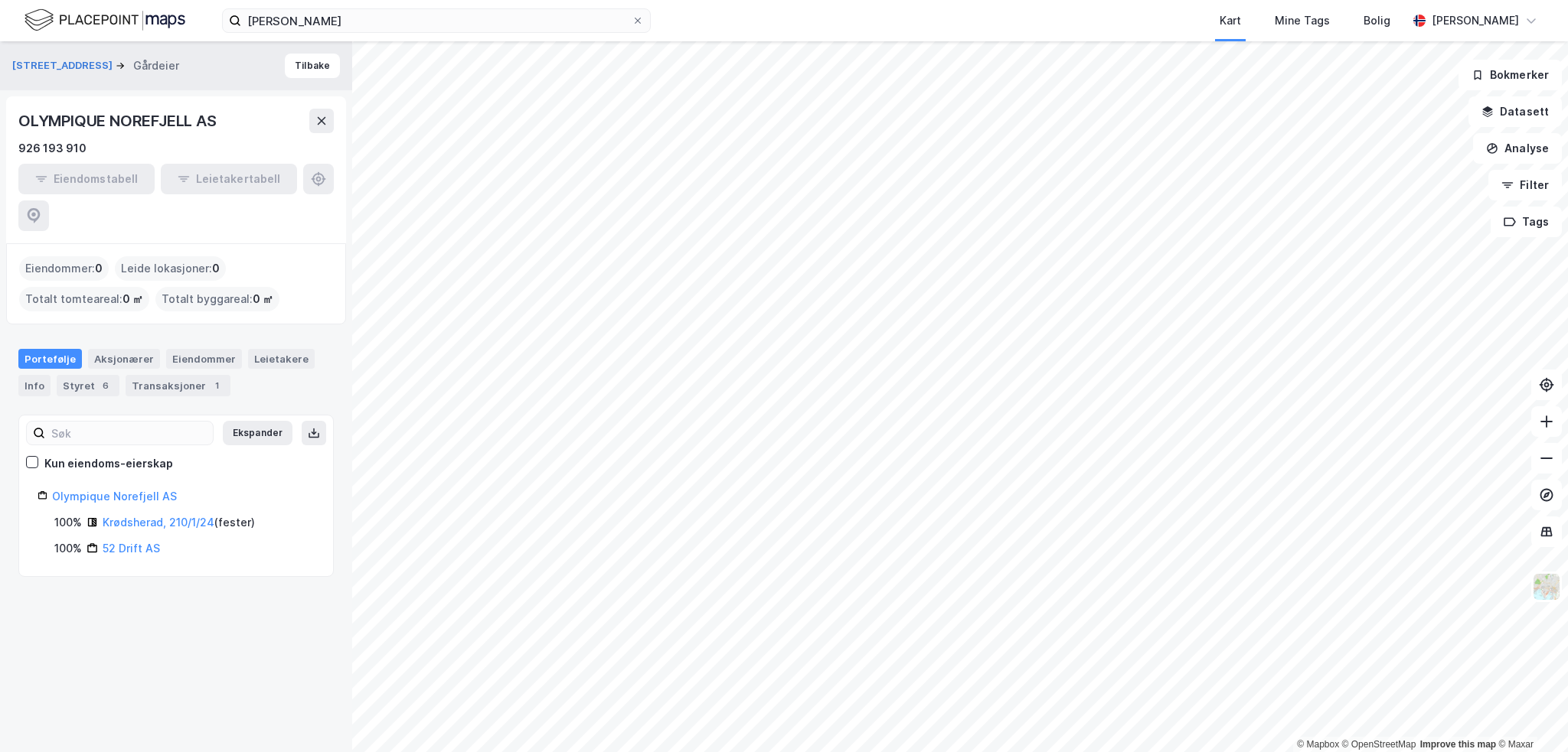
click at [156, 119] on div "OLYMPIQUE NOREFJELL AS" at bounding box center [119, 121] width 202 height 24
copy div "OLYMPIQUE NOREFJELL AS"
